Goal: Task Accomplishment & Management: Complete application form

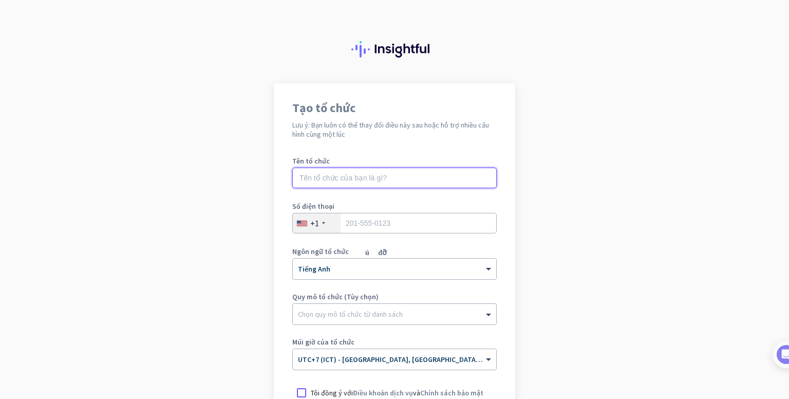
click at [357, 172] on input "text" at bounding box center [394, 178] width 205 height 21
type input "Mercor"
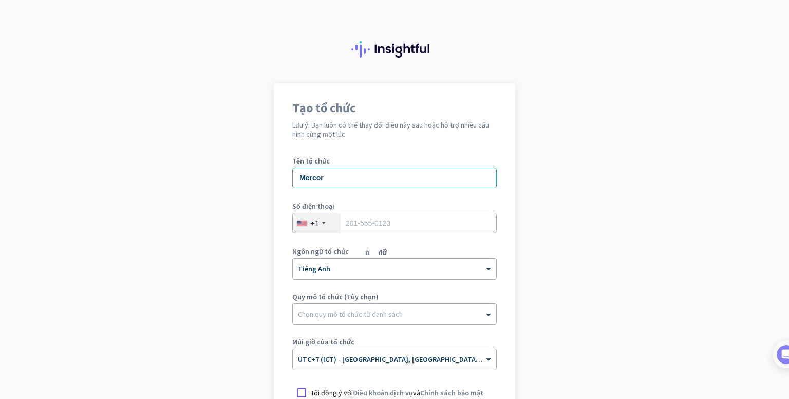
click at [310, 217] on div "+1" at bounding box center [317, 223] width 48 height 20
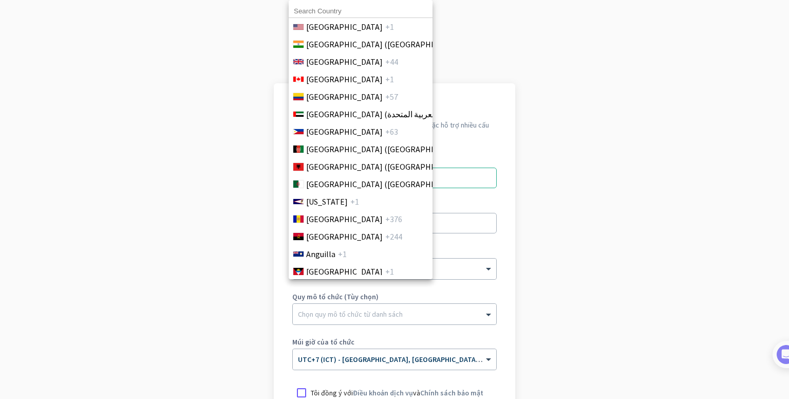
click at [321, 223] on span "[GEOGRAPHIC_DATA]" at bounding box center [344, 219] width 77 height 12
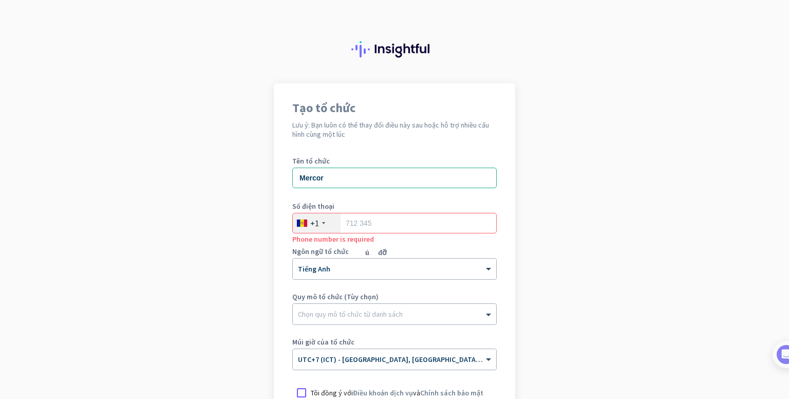
click at [321, 224] on div "+1" at bounding box center [317, 223] width 48 height 20
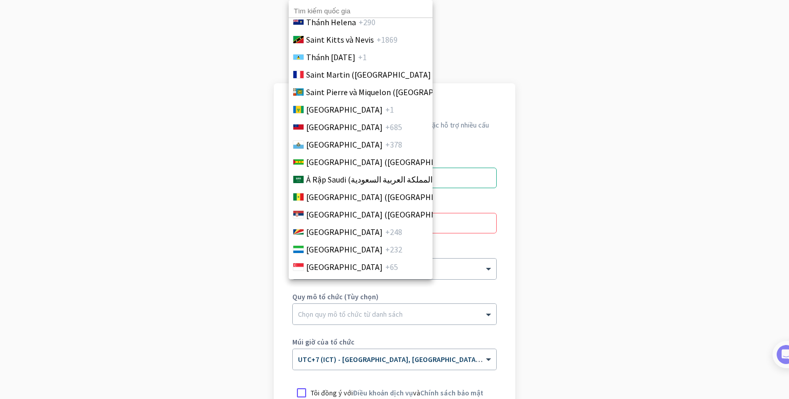
scroll to position [4118, 0]
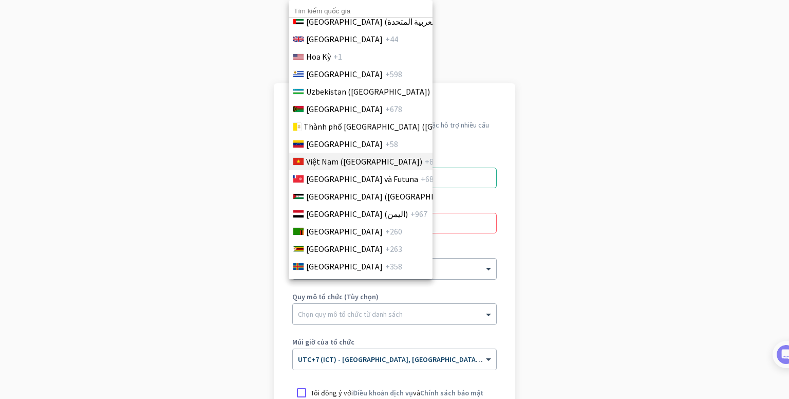
click at [327, 156] on font "Việt Nam ([GEOGRAPHIC_DATA])" at bounding box center [364, 161] width 116 height 10
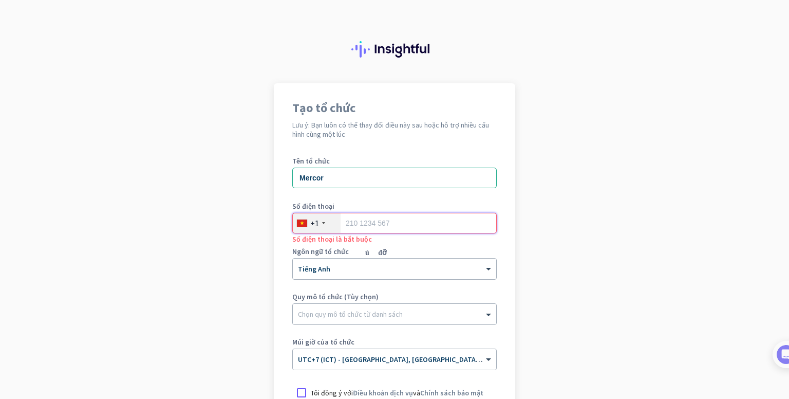
type input "0"
click at [314, 222] on font "+1" at bounding box center [314, 223] width 9 height 10
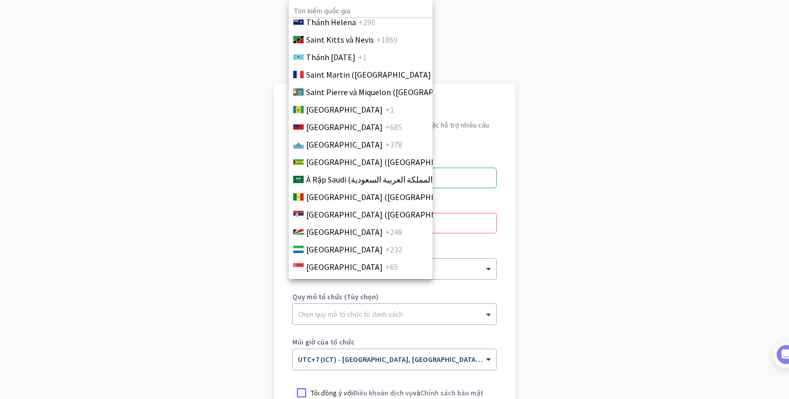
scroll to position [4111, 0]
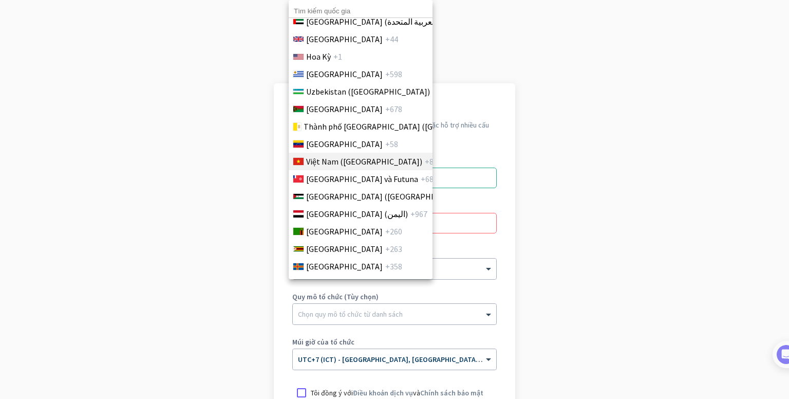
click at [397, 160] on li "Việt Nam ([GEOGRAPHIC_DATA]) +84" at bounding box center [360, 161] width 144 height 17
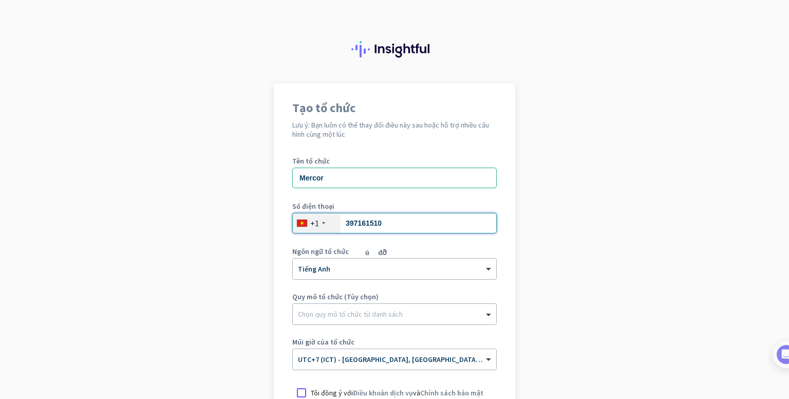
type input "397161510"
click at [506, 286] on div "Tạo tổ chức Lưu ý: Bạn luôn có thể thay đổi điều này sau hoặc hỗ trợ nhiều cấu …" at bounding box center [394, 280] width 241 height 394
click at [344, 314] on div at bounding box center [394, 311] width 203 height 10
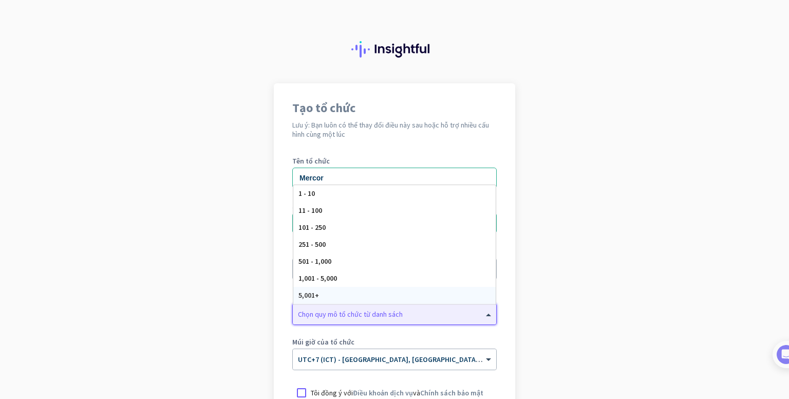
click at [432, 313] on div at bounding box center [394, 311] width 203 height 10
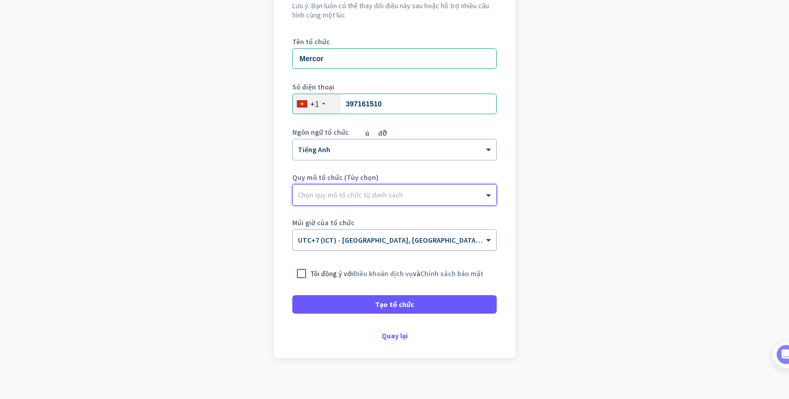
scroll to position [129, 0]
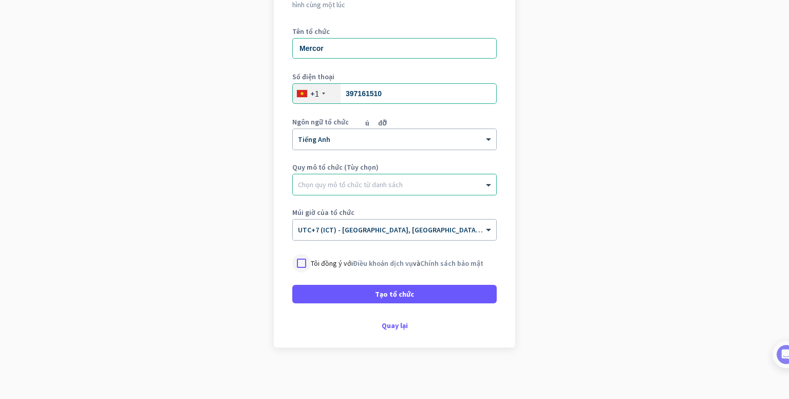
click at [296, 264] on div at bounding box center [301, 263] width 18 height 18
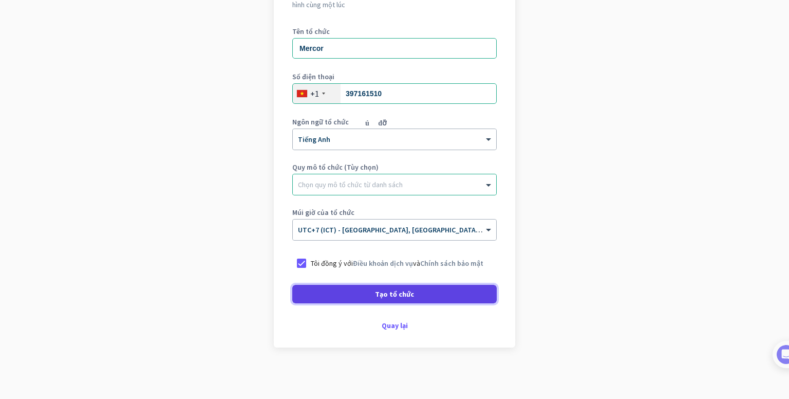
click at [307, 291] on span at bounding box center [394, 294] width 205 height 25
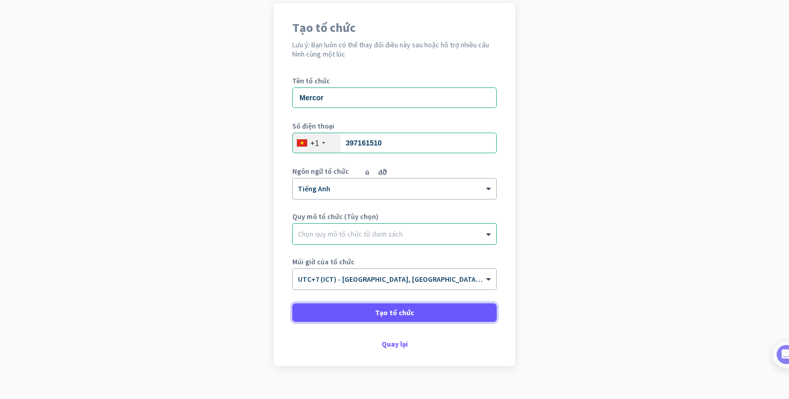
scroll to position [99, 0]
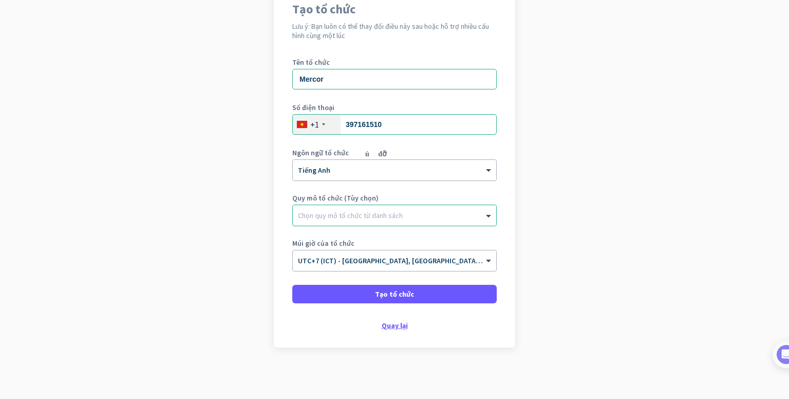
click at [389, 328] on font "Quay lại" at bounding box center [395, 325] width 26 height 9
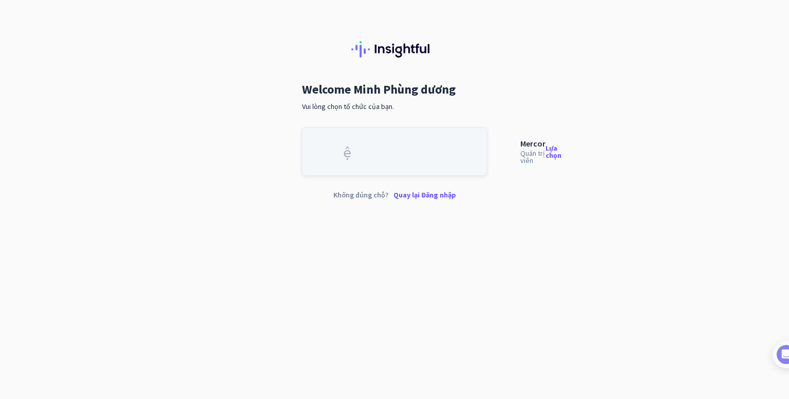
click at [351, 153] on font "việc kinh doanh" at bounding box center [414, 150] width 195 height 13
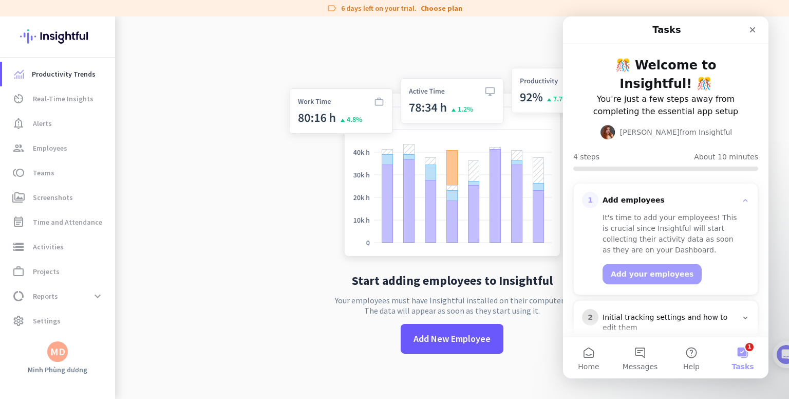
scroll to position [97, 0]
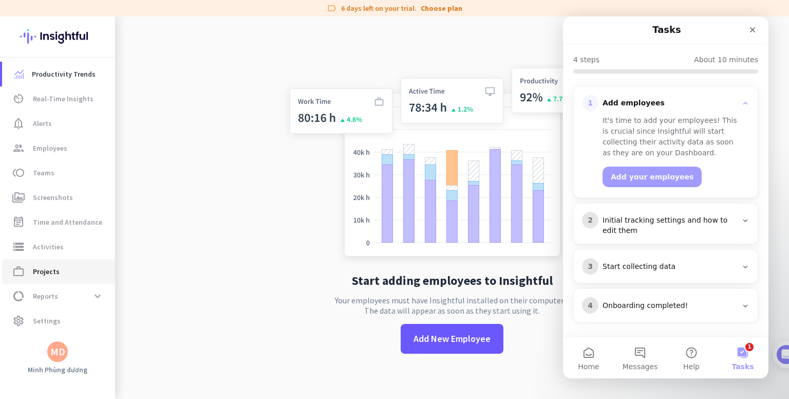
click at [35, 264] on link "work_outline Projects" at bounding box center [58, 271] width 113 height 25
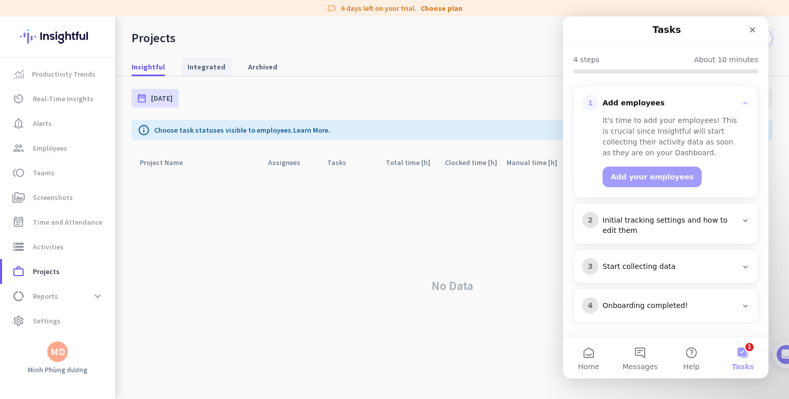
click at [195, 64] on span "Integrated" at bounding box center [207, 67] width 38 height 10
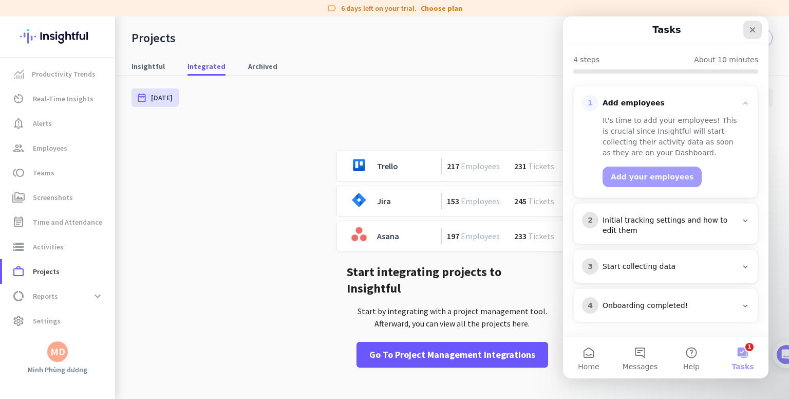
click at [755, 32] on icon "Close" at bounding box center [753, 30] width 8 height 8
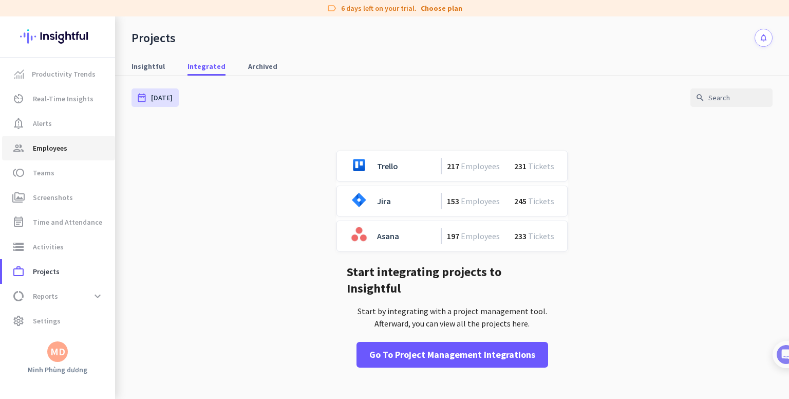
click at [64, 155] on link "group Employees" at bounding box center [58, 148] width 113 height 25
